Goal: Complete application form

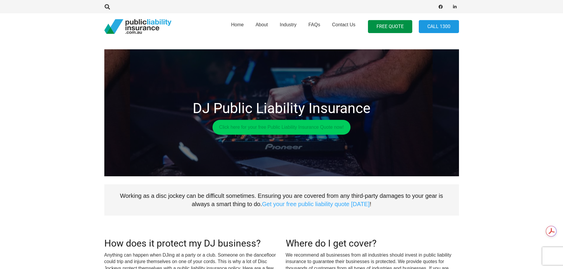
click at [303, 127] on link "Click here for your free Public Liability Insurance Quote now!" at bounding box center [282, 127] width 138 height 15
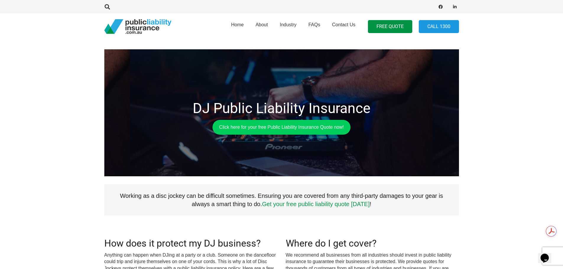
click at [332, 203] on link "Get your free public liability quote [DATE]" at bounding box center [316, 204] width 108 height 7
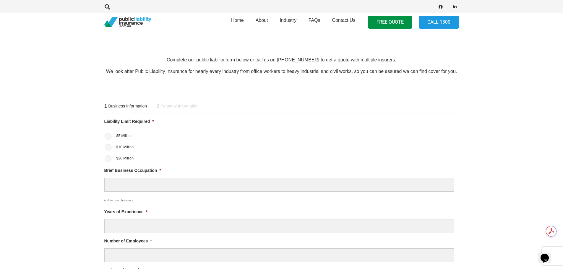
scroll to position [197, 0]
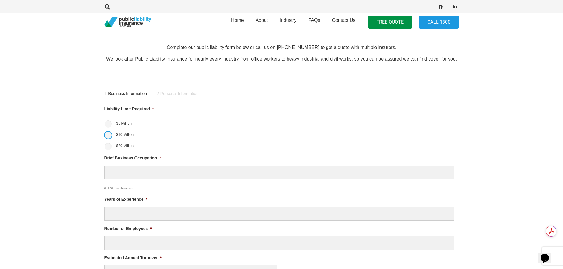
click at [108, 136] on input "$10 Million" at bounding box center [108, 135] width 7 height 7
radio input "true"
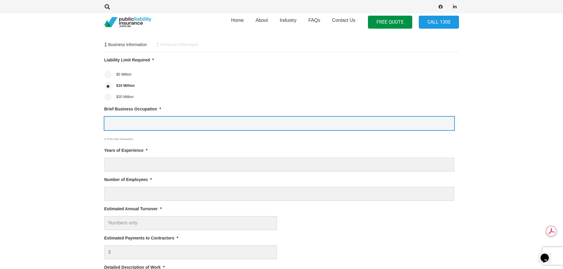
click at [136, 124] on input "Brief Business Occupation *" at bounding box center [279, 124] width 350 height 14
type input "Disc Jockey"
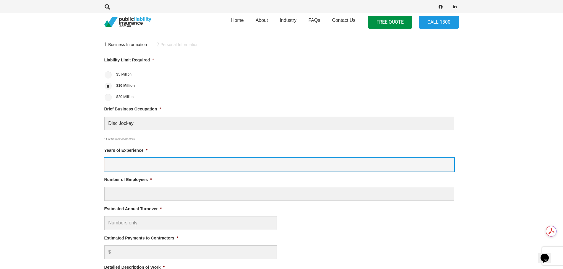
click at [142, 166] on input "Years of Experience *" at bounding box center [279, 165] width 350 height 14
type input "35"
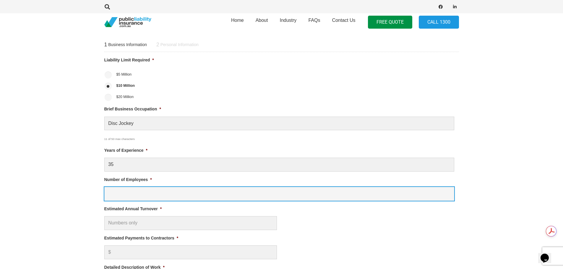
click at [136, 196] on input "Number of Employees *" at bounding box center [279, 194] width 350 height 14
type input "1"
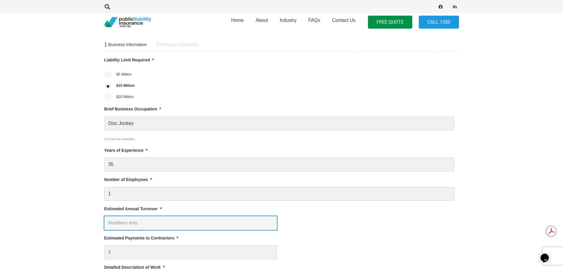
click at [138, 221] on input "Estimated Annual Turnover *" at bounding box center [190, 223] width 173 height 14
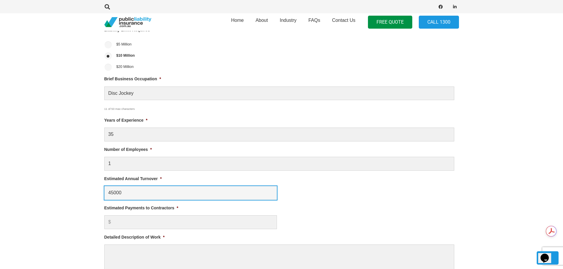
scroll to position [296, 0]
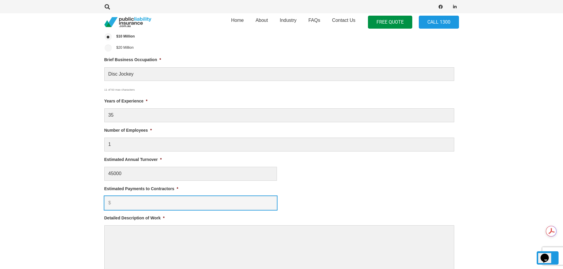
type input "$ 45,000.00"
click at [137, 205] on input "Estimated Payments to Contractors *" at bounding box center [190, 203] width 173 height 14
type input "0"
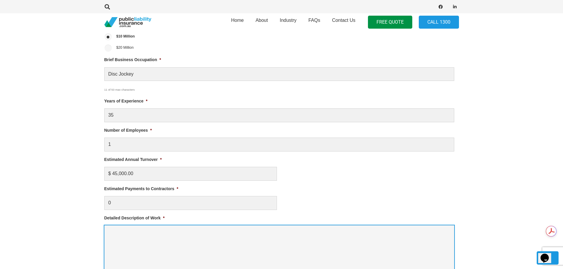
click at [125, 241] on textarea "Detailed Description of Work *" at bounding box center [279, 249] width 350 height 47
click at [146, 232] on textarea "Djing and DJ Tuiotion" at bounding box center [279, 249] width 350 height 47
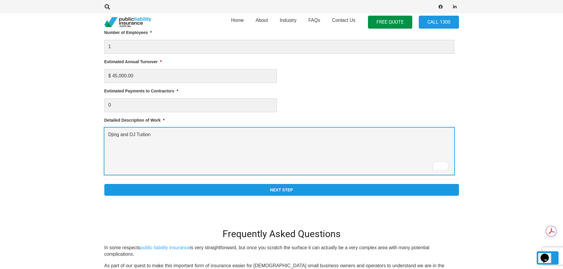
scroll to position [394, 0]
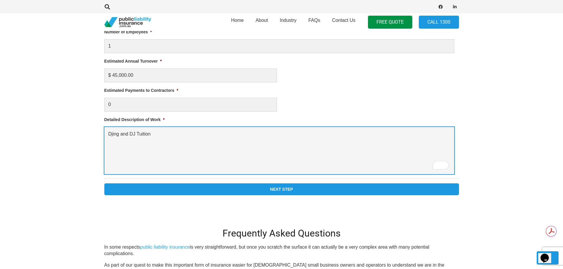
type textarea "Djing and DJ Tuition"
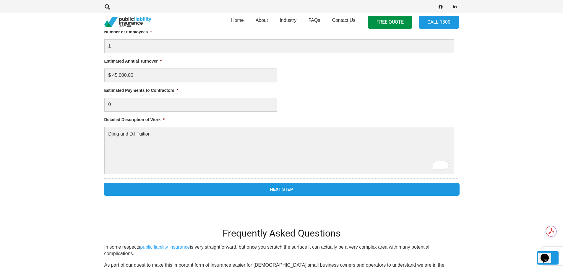
click at [280, 187] on input "Next Step" at bounding box center [281, 190] width 355 height 12
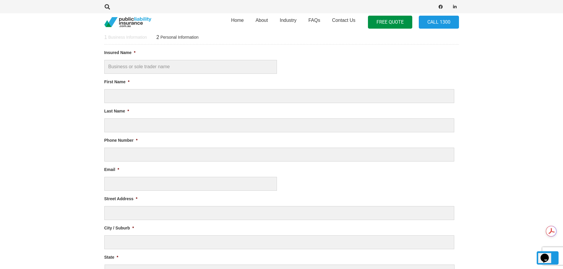
scroll to position [0, 0]
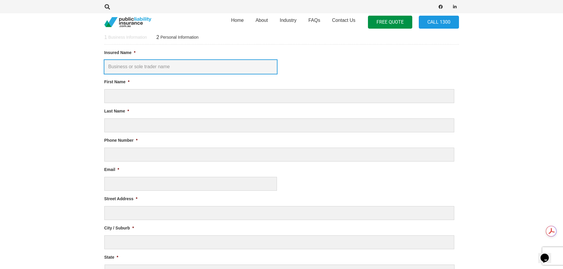
click at [127, 67] on input "Insured Name *" at bounding box center [190, 67] width 173 height 14
type input "DJ Jhunboy"
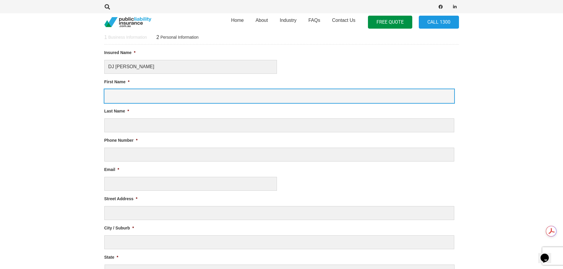
click at [137, 95] on input "First Name *" at bounding box center [279, 96] width 350 height 14
type input "Rodolfo"
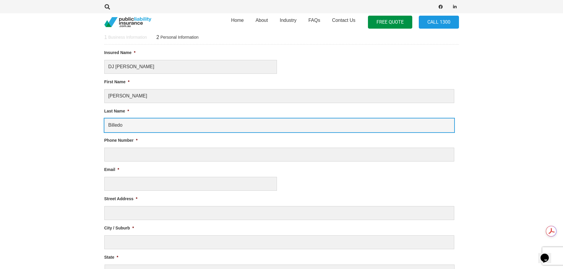
type input "Billedo"
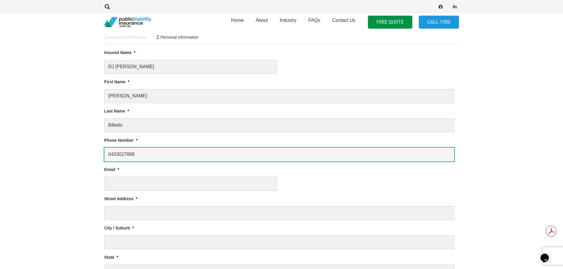
type input "0433027888"
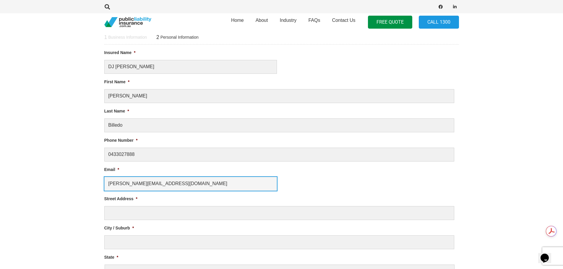
click at [132, 183] on input "lois.honeyuevents@gmail.com" at bounding box center [190, 184] width 173 height 14
type input "lois.honeyevents@gmail.com"
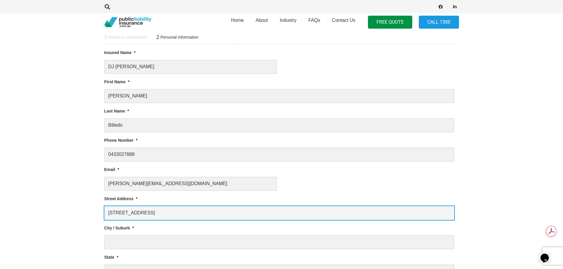
type input "68 Schofields Farm Road"
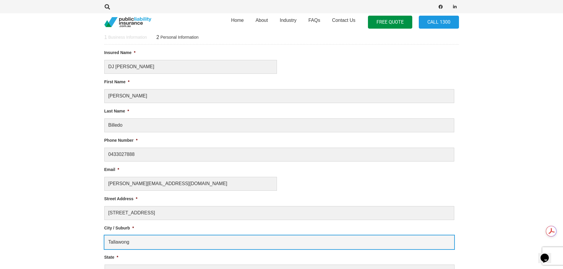
type input "Tallawong"
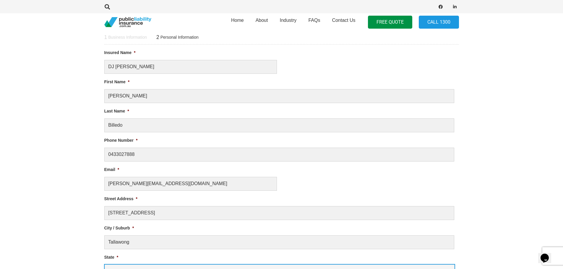
scroll to position [262, 0]
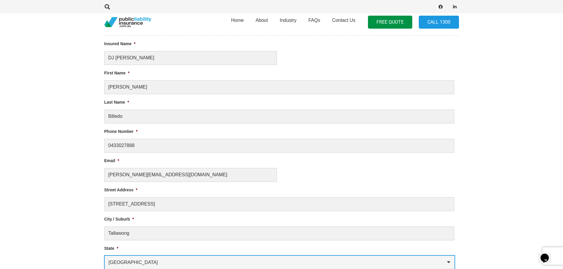
select select "New South Wales"
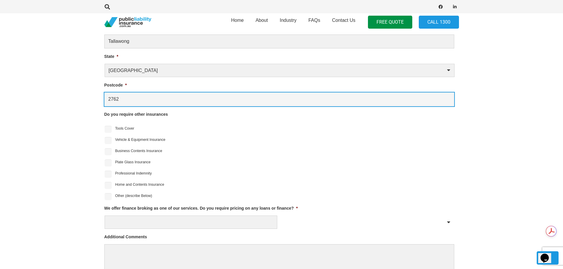
scroll to position [469, 0]
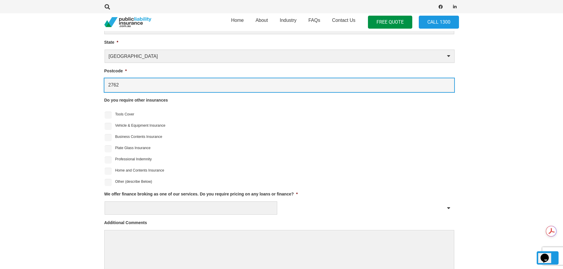
type input "2762"
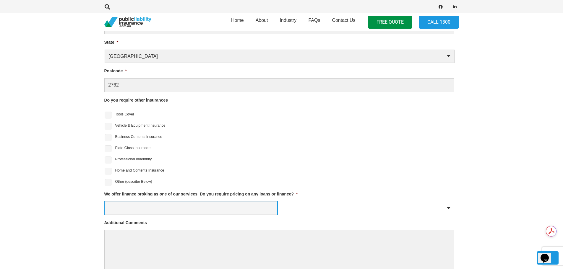
click at [128, 210] on select "Yes No" at bounding box center [191, 208] width 173 height 13
select select "No"
click at [105, 202] on select "Yes No" at bounding box center [191, 208] width 173 height 13
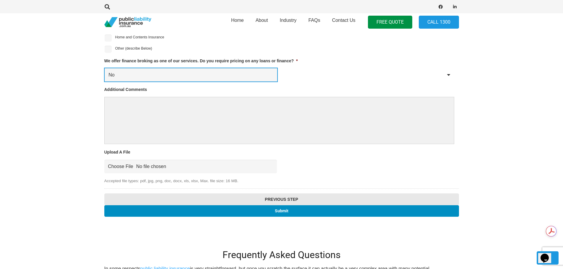
scroll to position [617, 0]
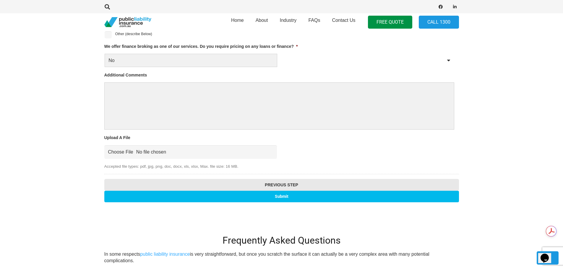
click at [288, 199] on input "Submit" at bounding box center [281, 197] width 355 height 12
